Goal: Find specific page/section: Find specific page/section

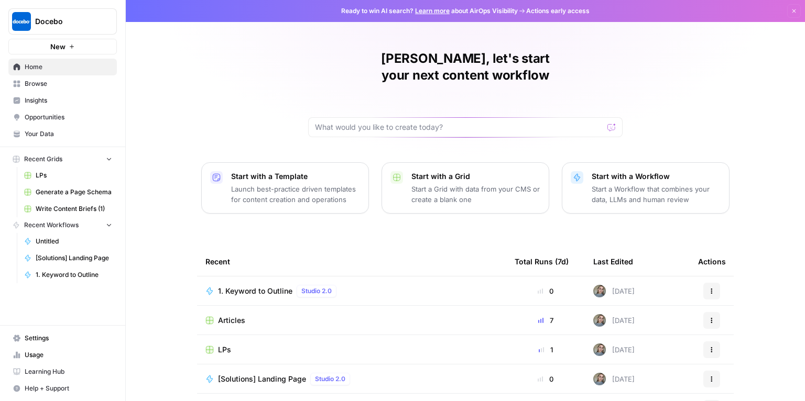
click at [47, 65] on span "Home" at bounding box center [68, 66] width 87 height 9
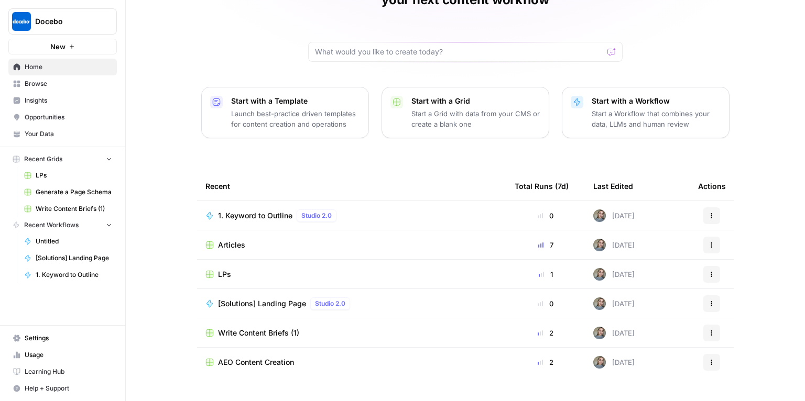
click at [39, 88] on link "Browse" at bounding box center [62, 83] width 108 height 17
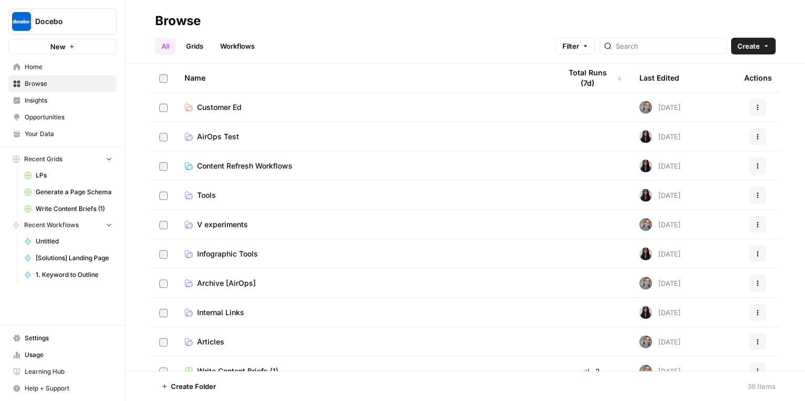
click at [193, 45] on link "Grids" at bounding box center [195, 46] width 30 height 17
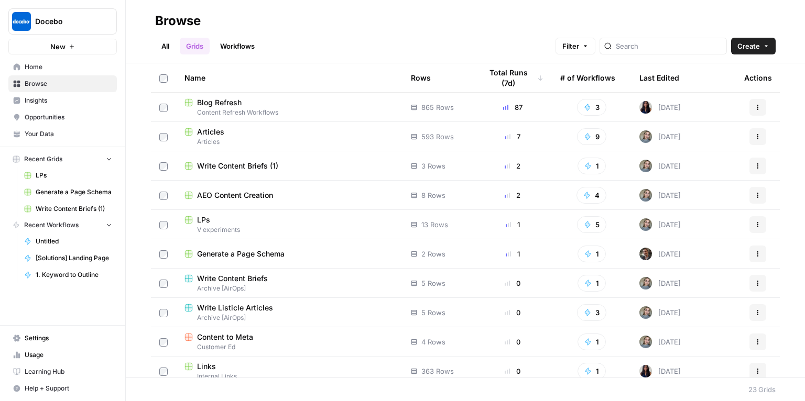
click at [229, 103] on span "Blog Refresh" at bounding box center [219, 102] width 45 height 10
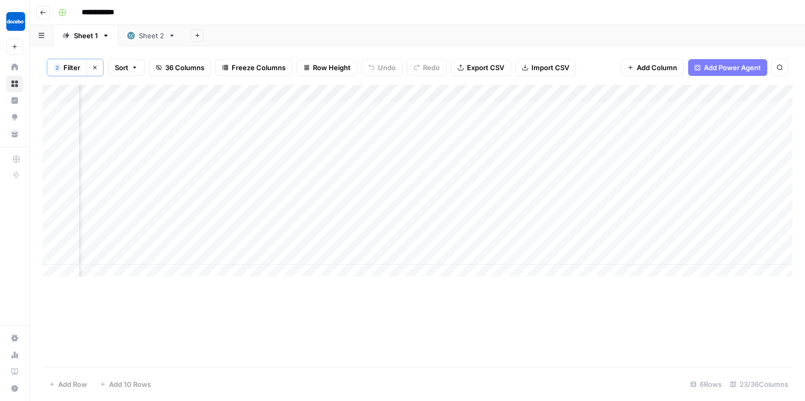
scroll to position [0, 1573]
click at [42, 10] on icon "button" at bounding box center [43, 12] width 6 height 6
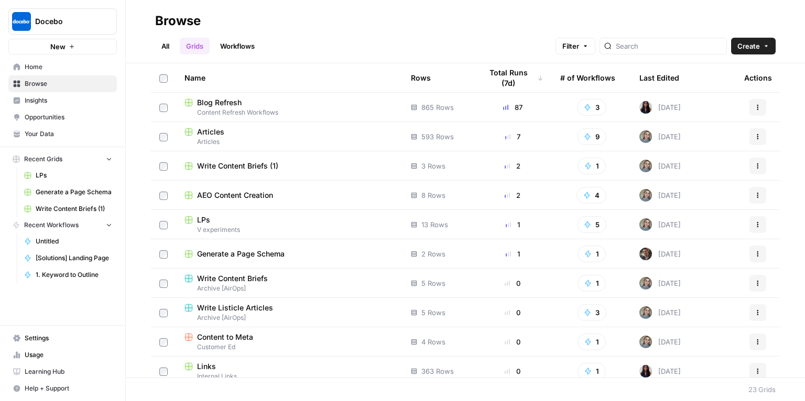
click at [245, 138] on span "Articles" at bounding box center [289, 141] width 210 height 9
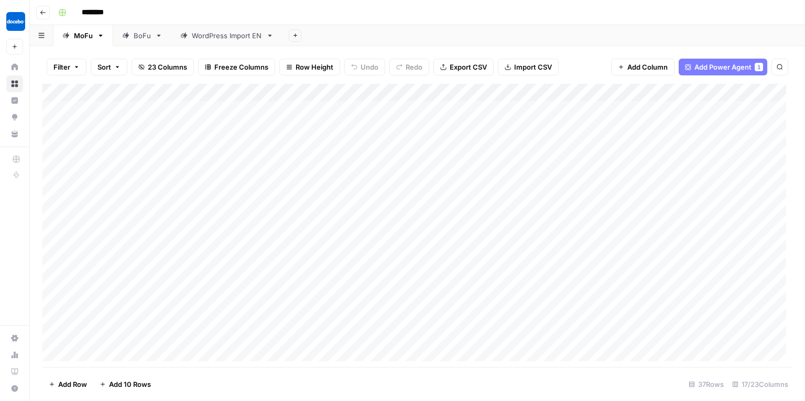
click at [134, 45] on link "BoFu" at bounding box center [142, 35] width 58 height 21
click at [596, 333] on div "Add Column" at bounding box center [417, 226] width 750 height 284
click at [634, 319] on div "Add Column" at bounding box center [417, 226] width 750 height 284
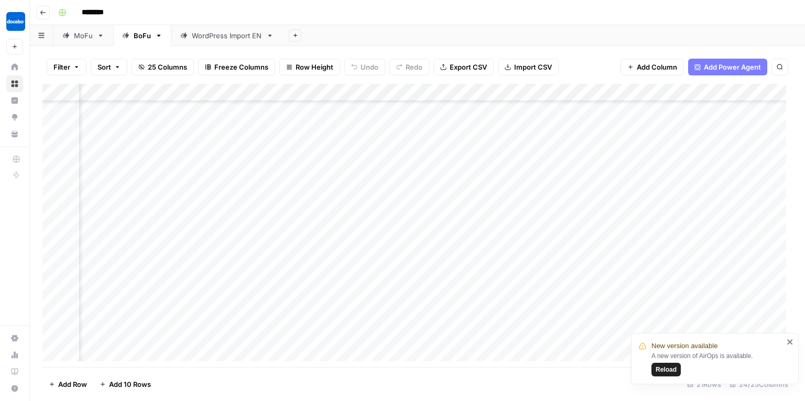
click at [528, 315] on div "Add Column" at bounding box center [417, 226] width 750 height 284
click at [554, 337] on div "Add Column" at bounding box center [417, 226] width 750 height 284
click at [665, 372] on span "Reload" at bounding box center [665, 369] width 21 height 9
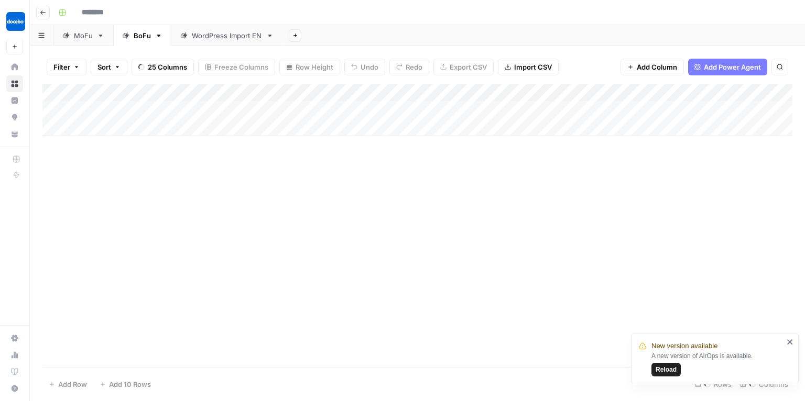
type input "********"
